Goal: Use online tool/utility: Utilize a website feature to perform a specific function

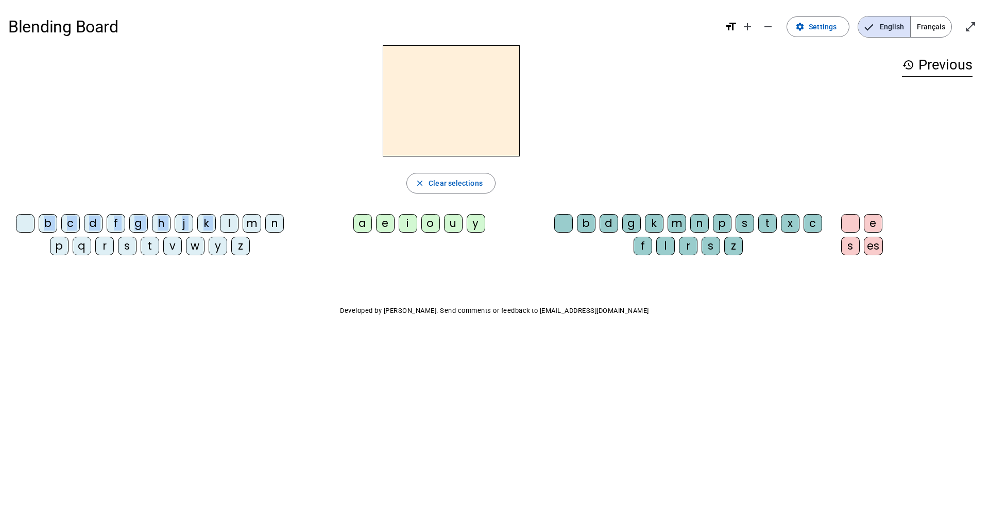
drag, startPoint x: 227, startPoint y: 221, endPoint x: 236, endPoint y: 188, distance: 34.4
click at [385, 124] on div "close Clear selections b c d f g h j k l m n p q r s t v w y z a e i o u y b d …" at bounding box center [450, 154] width 885 height 218
click at [237, 224] on div "l" at bounding box center [229, 223] width 19 height 19
click at [358, 221] on div "a" at bounding box center [362, 223] width 19 height 19
click at [463, 188] on span "Clear selections" at bounding box center [456, 183] width 54 height 12
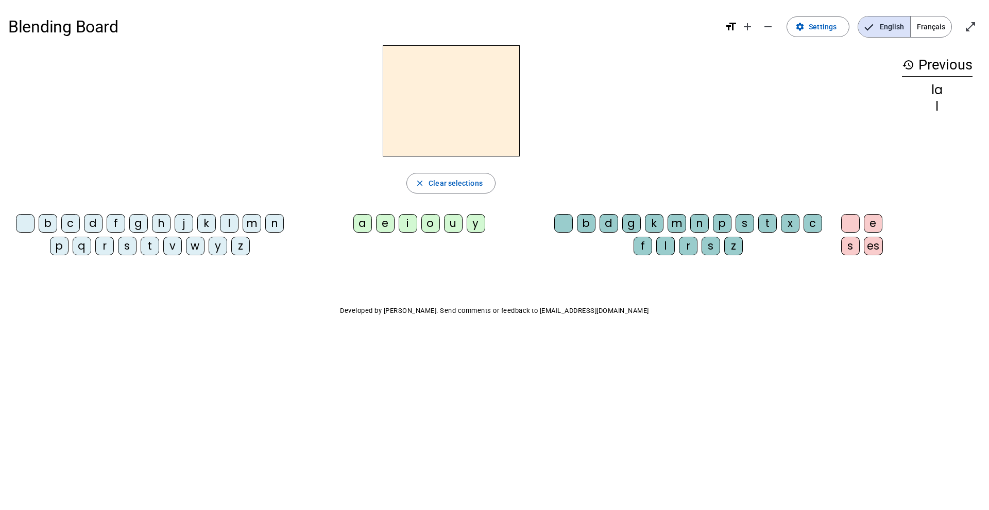
click at [225, 223] on div "l" at bounding box center [229, 223] width 19 height 19
click at [384, 224] on div "e" at bounding box center [385, 223] width 19 height 19
click at [428, 189] on span "button" at bounding box center [451, 183] width 88 height 25
click at [924, 27] on span "Français" at bounding box center [931, 26] width 41 height 21
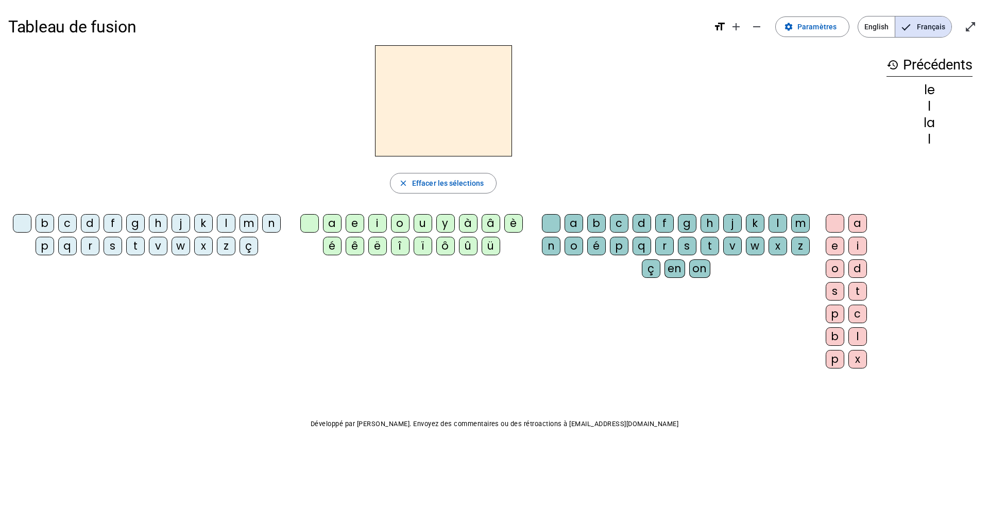
click at [225, 225] on div "l" at bounding box center [226, 223] width 19 height 19
click at [420, 225] on div "u" at bounding box center [423, 223] width 19 height 19
click at [420, 181] on span "Effacer les sélections" at bounding box center [448, 183] width 72 height 12
click at [893, 66] on mat-icon "history" at bounding box center [892, 65] width 12 height 12
click at [933, 65] on h3 "history Précédents" at bounding box center [929, 65] width 86 height 23
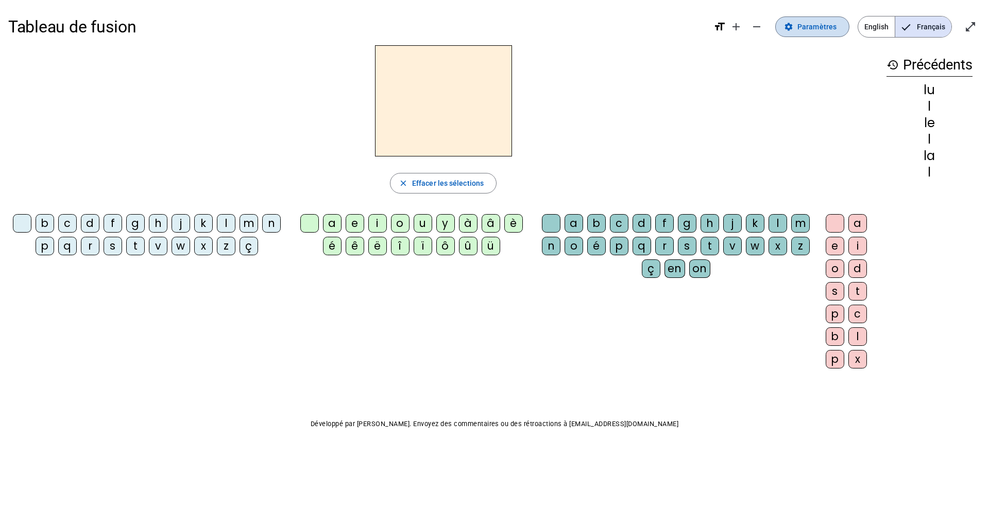
click at [812, 30] on span "Paramètres" at bounding box center [816, 27] width 39 height 12
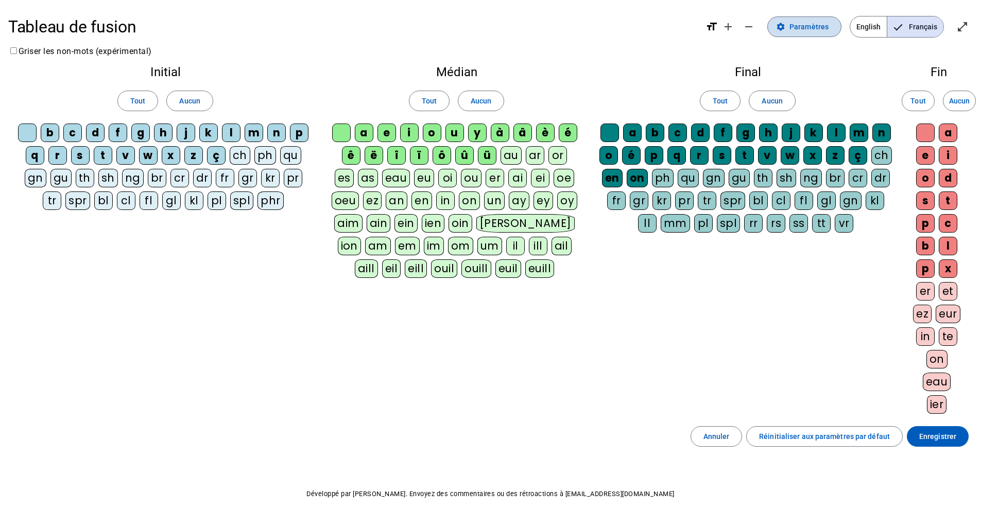
click at [812, 30] on span "Paramètres" at bounding box center [809, 27] width 39 height 12
click at [711, 438] on span "Annuler" at bounding box center [717, 437] width 26 height 12
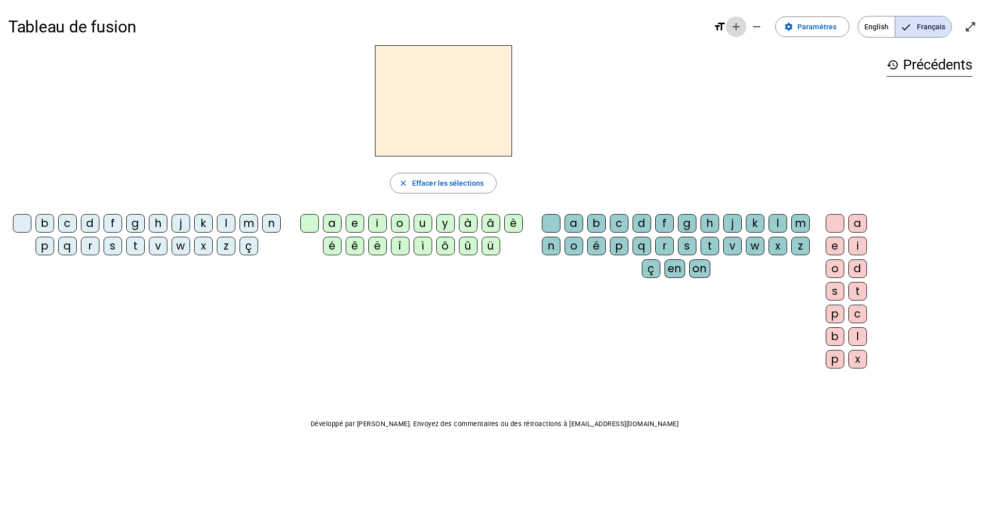
click at [736, 28] on mat-icon "add" at bounding box center [736, 27] width 12 height 12
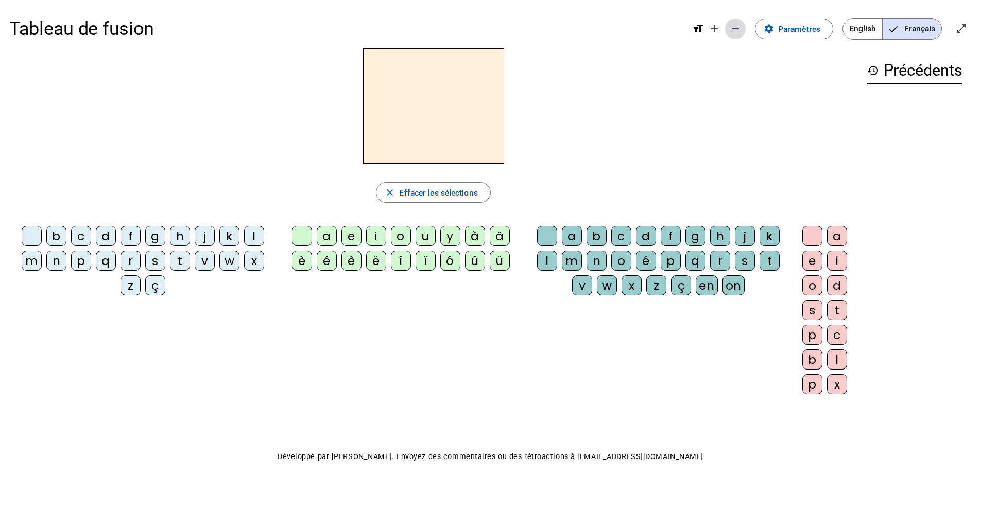
click at [732, 29] on mat-icon "remove" at bounding box center [735, 29] width 12 height 12
